Goal: Task Accomplishment & Management: Manage account settings

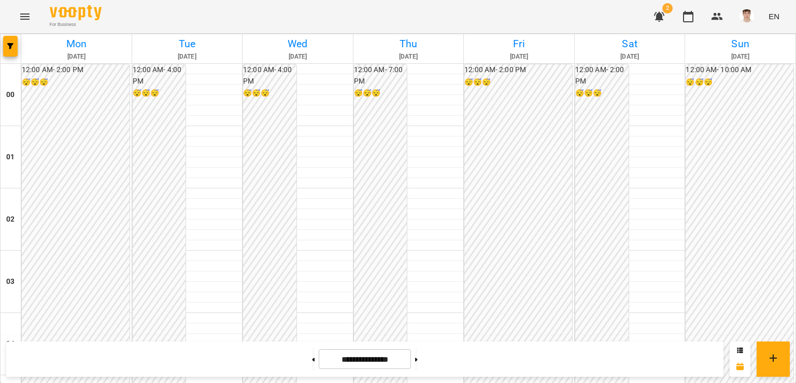
scroll to position [1066, 0]
click at [418, 368] on button at bounding box center [416, 358] width 3 height 23
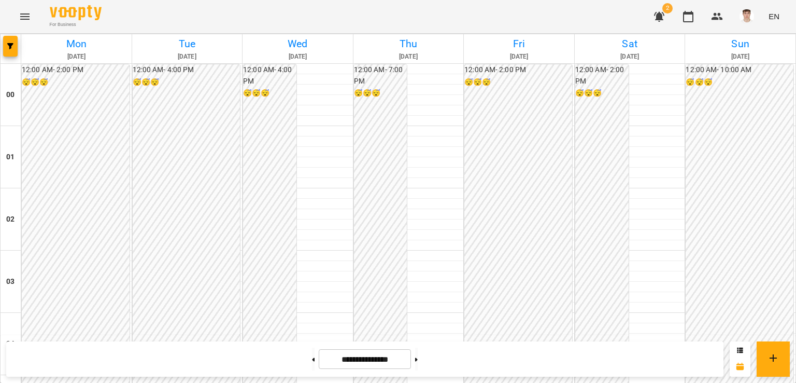
scroll to position [754, 0]
click at [312, 355] on button at bounding box center [313, 358] width 3 height 23
type input "**********"
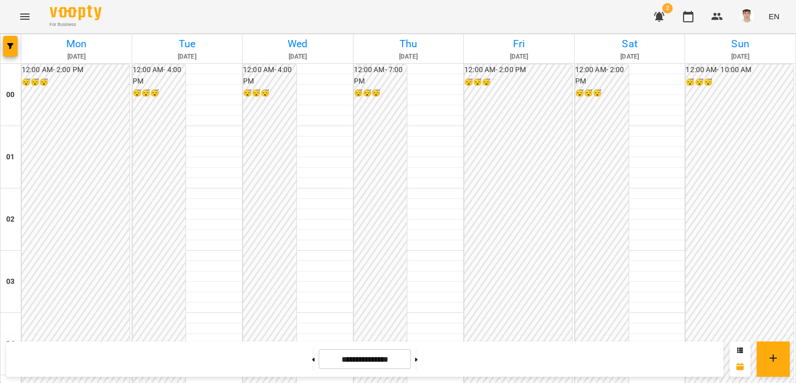
scroll to position [1066, 0]
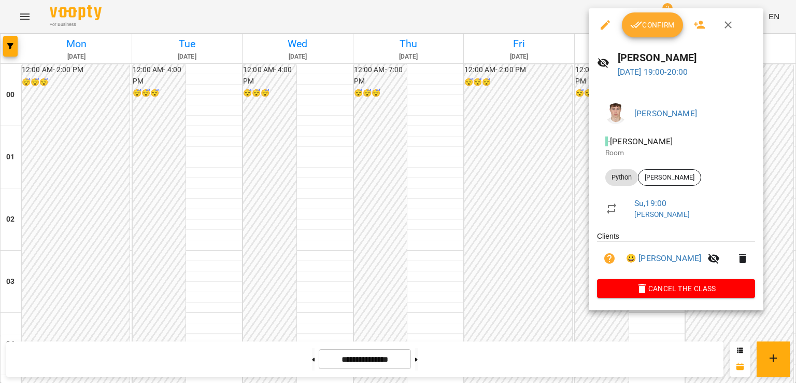
click at [648, 21] on span "Confirm" at bounding box center [653, 25] width 45 height 12
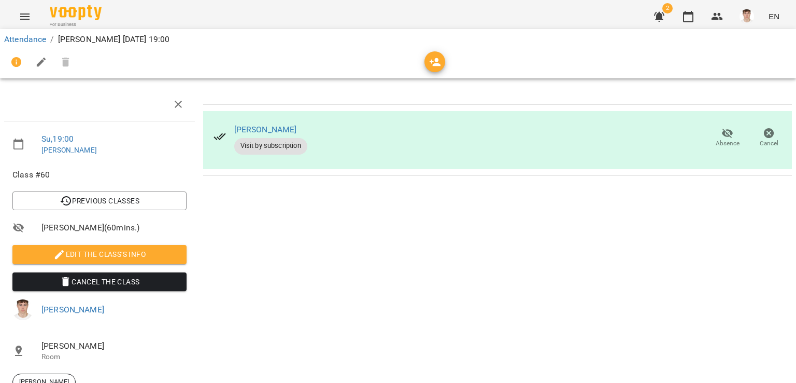
scroll to position [52, 0]
click at [125, 248] on span "Edit the class's Info" at bounding box center [100, 254] width 158 height 12
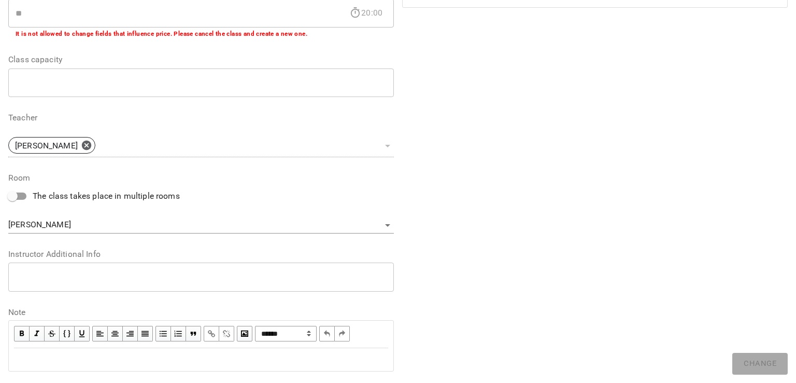
scroll to position [253, 0]
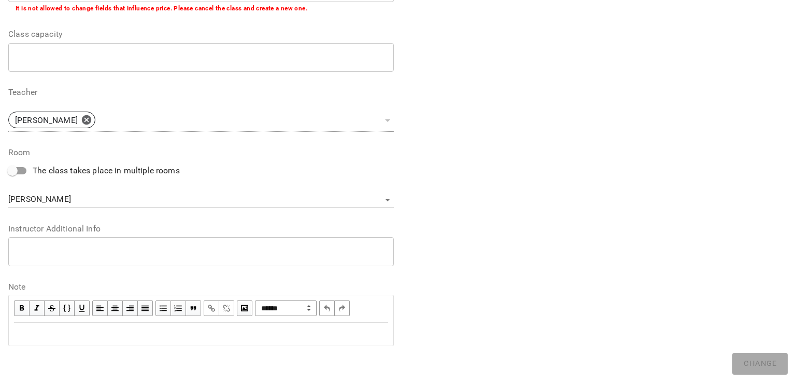
click at [102, 257] on div "* ​" at bounding box center [201, 251] width 386 height 29
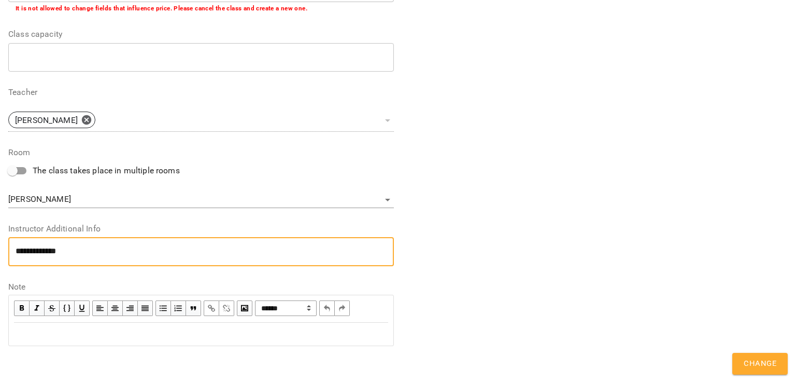
scroll to position [0, 0]
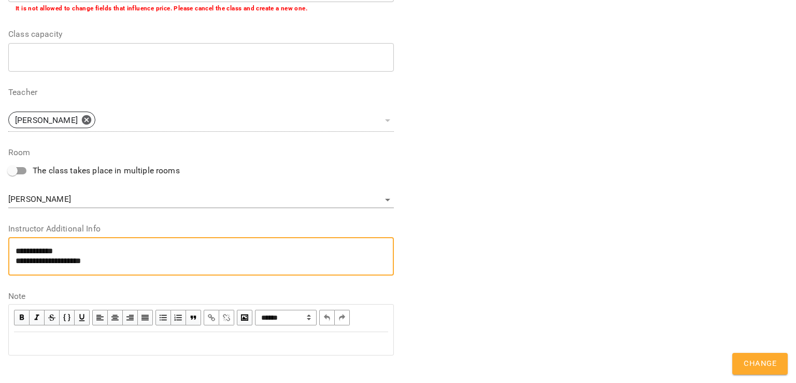
type textarea "**********"
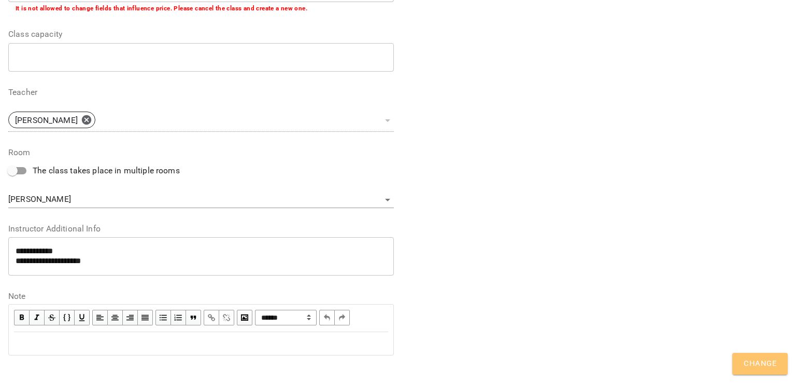
click at [749, 361] on span "Change" at bounding box center [760, 363] width 33 height 13
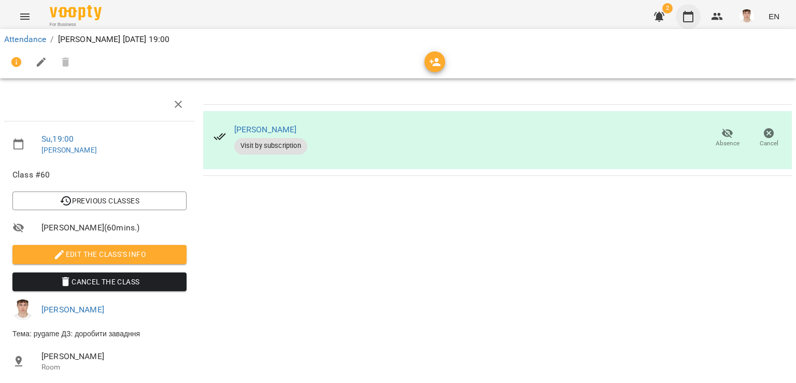
click at [690, 22] on button "button" at bounding box center [688, 16] width 25 height 25
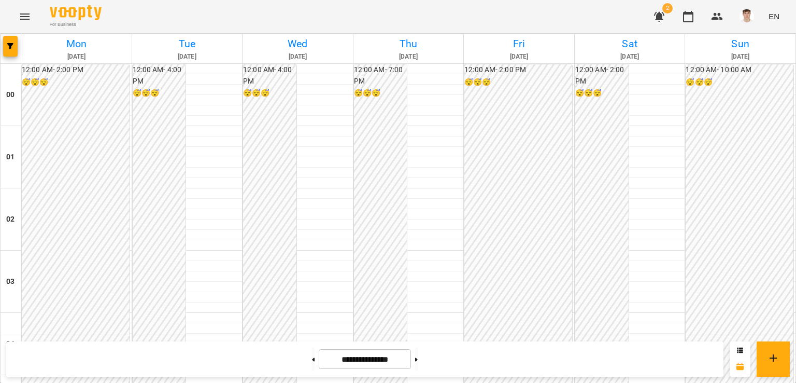
scroll to position [881, 0]
click at [418, 359] on button at bounding box center [416, 358] width 3 height 23
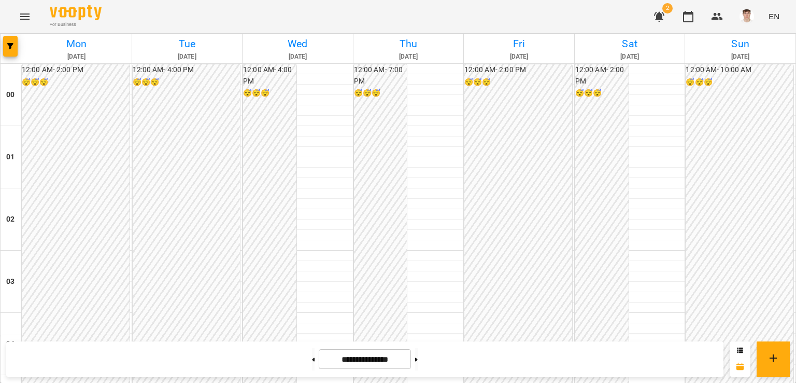
scroll to position [1066, 0]
click at [312, 363] on button at bounding box center [313, 358] width 3 height 23
type input "**********"
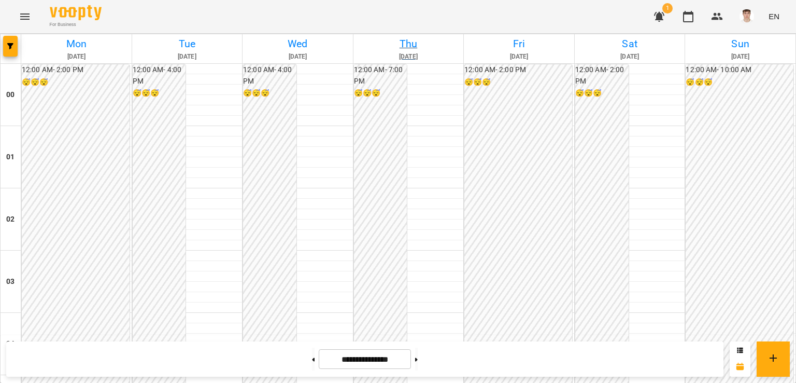
scroll to position [806, 0]
